Goal: Task Accomplishment & Management: Manage account settings

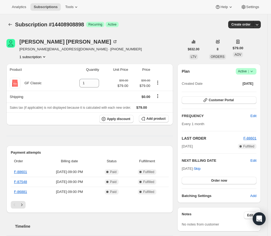
click at [254, 71] on icon at bounding box center [251, 71] width 5 height 5
click at [247, 88] on span "Cancel subscription" at bounding box center [246, 90] width 30 height 5
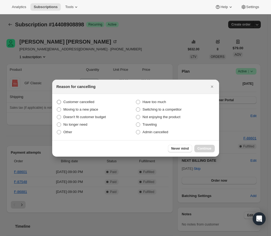
click at [69, 102] on span "Customer cancelled" at bounding box center [78, 102] width 31 height 4
click at [57, 100] on input "Customer cancelled" at bounding box center [57, 100] width 0 height 0
radio input "true"
click at [201, 148] on span "Continue" at bounding box center [204, 148] width 14 height 4
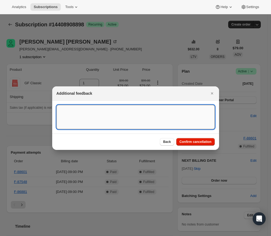
click at [120, 126] on textarea ":rbk:" at bounding box center [135, 117] width 158 height 24
type textarea "Customer asked to stop future orders"
click at [188, 144] on button "Confirm cancellation" at bounding box center [195, 142] width 38 height 8
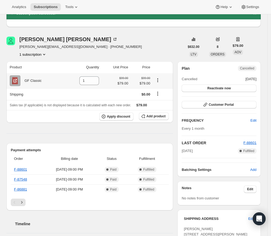
scroll to position [67, 0]
